Goal: Task Accomplishment & Management: Use online tool/utility

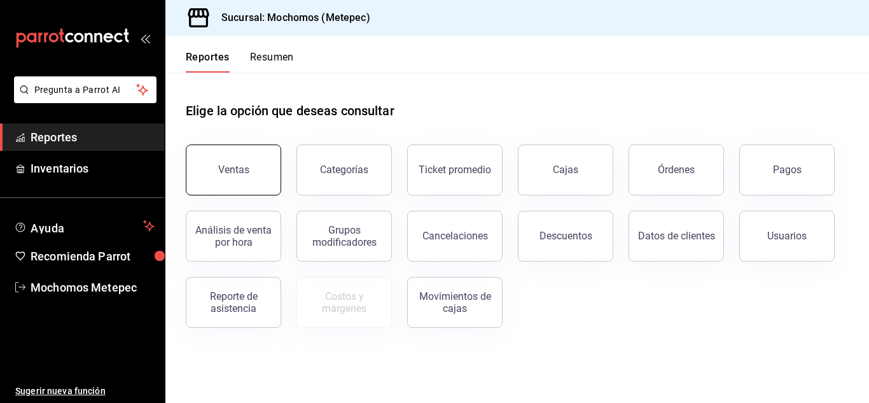
click at [246, 170] on div "Ventas" at bounding box center [233, 169] width 31 height 12
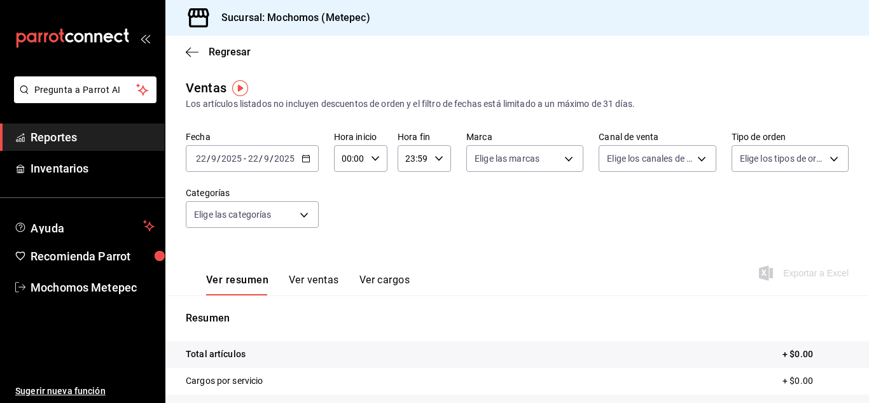
click at [435, 158] on \(Stroke\) "button" at bounding box center [439, 158] width 8 height 4
click at [411, 251] on span "05" at bounding box center [409, 254] width 6 height 10
click at [436, 191] on span "00" at bounding box center [435, 191] width 6 height 10
type input "05:00"
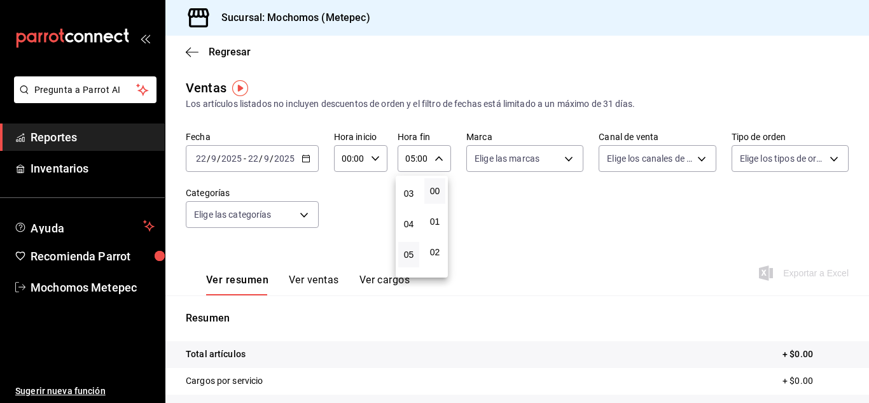
click at [306, 159] on div at bounding box center [434, 201] width 869 height 403
click at [306, 159] on icon "button" at bounding box center [305, 158] width 9 height 9
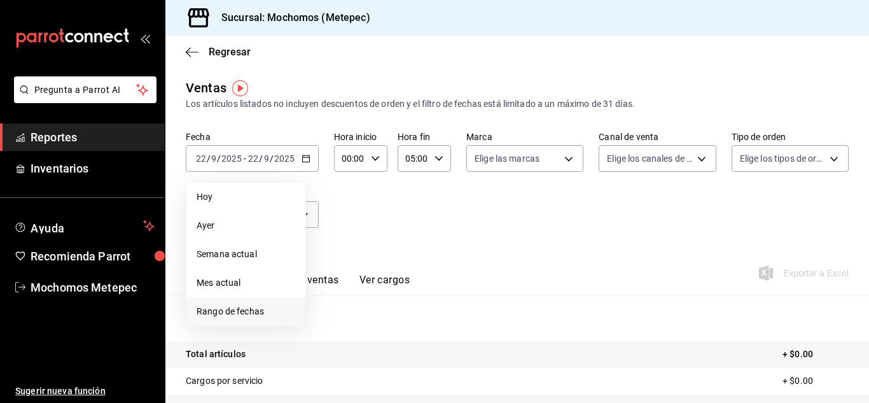
click at [221, 313] on span "Rango de fechas" at bounding box center [246, 311] width 99 height 13
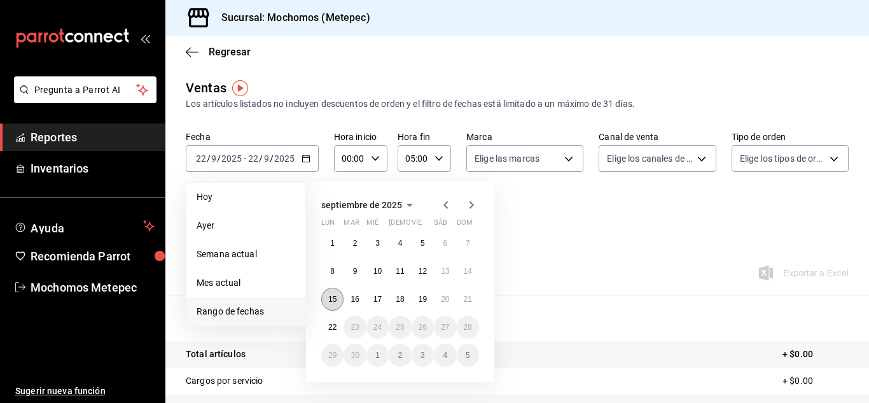
click at [335, 301] on abbr "15" at bounding box center [332, 298] width 8 height 9
click at [336, 328] on abbr "22" at bounding box center [332, 326] width 8 height 9
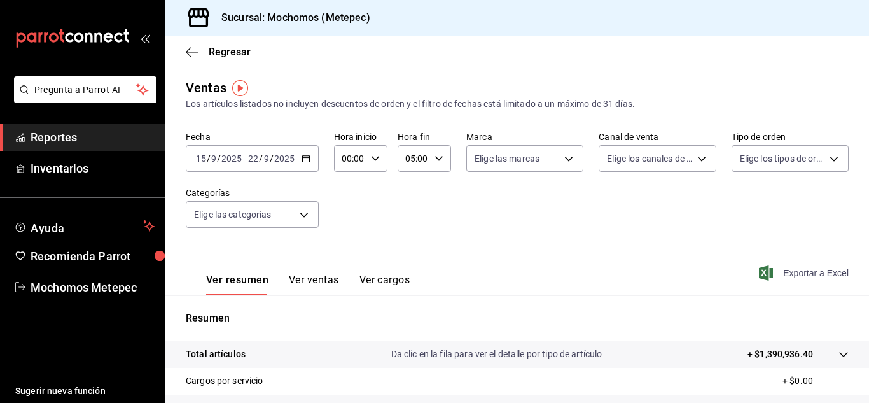
click at [808, 270] on span "Exportar a Excel" at bounding box center [804, 272] width 87 height 15
